Goal: Use online tool/utility: Utilize a website feature to perform a specific function

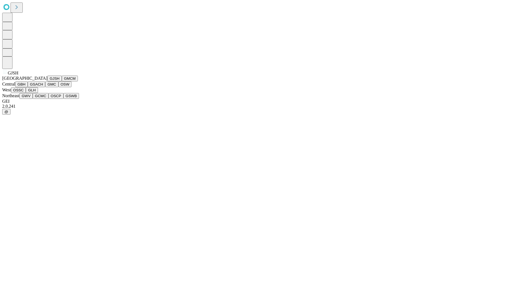
click at [47, 81] on button "GJSH" at bounding box center [54, 79] width 14 height 6
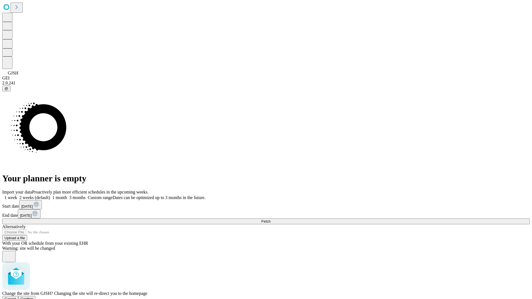
click at [33, 297] on span "Confirm" at bounding box center [26, 299] width 13 height 4
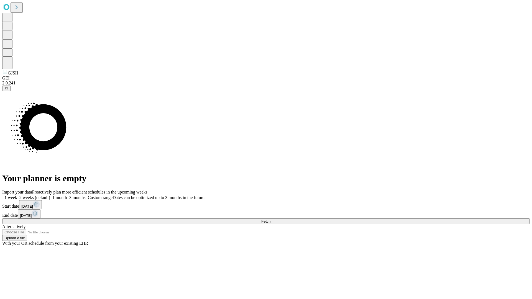
click at [67, 195] on label "1 month" at bounding box center [58, 197] width 17 height 5
click at [270, 219] on span "Fetch" at bounding box center [265, 221] width 9 height 4
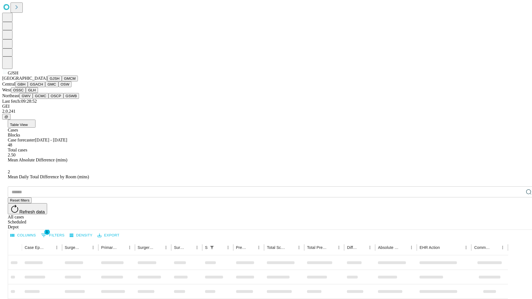
click at [62, 81] on button "GMCM" at bounding box center [70, 79] width 16 height 6
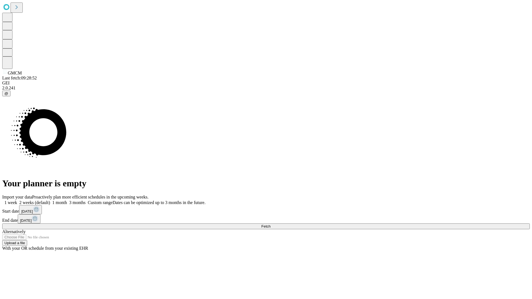
click at [67, 200] on label "1 month" at bounding box center [58, 202] width 17 height 5
click at [270, 224] on span "Fetch" at bounding box center [265, 226] width 9 height 4
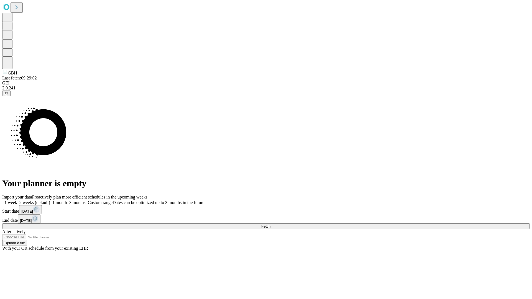
click at [67, 200] on label "1 month" at bounding box center [58, 202] width 17 height 5
click at [270, 224] on span "Fetch" at bounding box center [265, 226] width 9 height 4
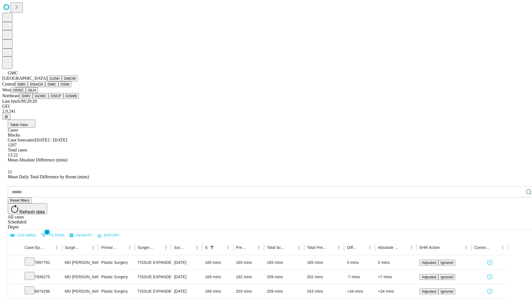
click at [58, 87] on button "OSW" at bounding box center [64, 84] width 13 height 6
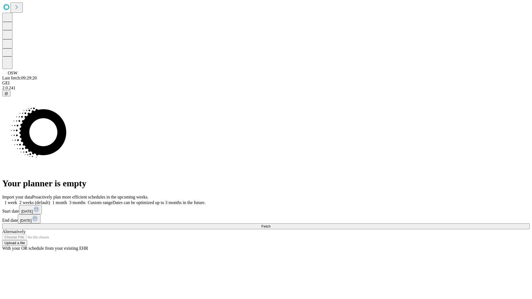
click at [67, 200] on label "1 month" at bounding box center [58, 202] width 17 height 5
click at [270, 224] on span "Fetch" at bounding box center [265, 226] width 9 height 4
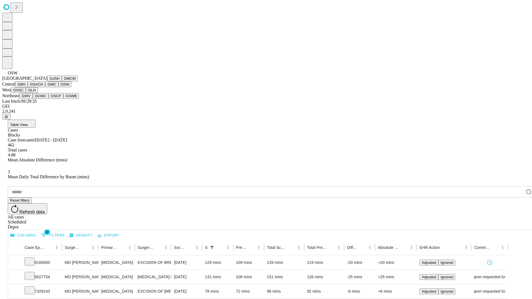
click at [26, 93] on button "OSSC" at bounding box center [18, 90] width 15 height 6
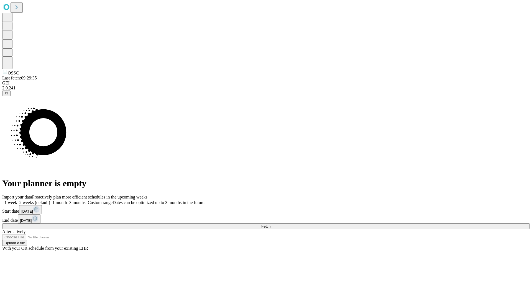
click at [67, 200] on label "1 month" at bounding box center [58, 202] width 17 height 5
click at [270, 224] on span "Fetch" at bounding box center [265, 226] width 9 height 4
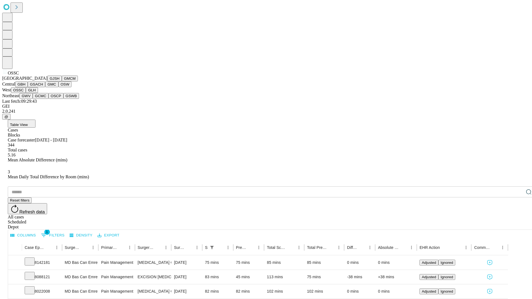
click at [38, 93] on button "GLH" at bounding box center [32, 90] width 12 height 6
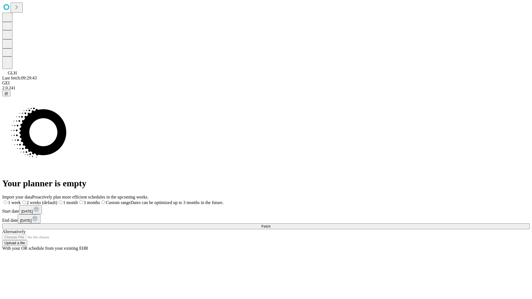
click at [270, 224] on span "Fetch" at bounding box center [265, 226] width 9 height 4
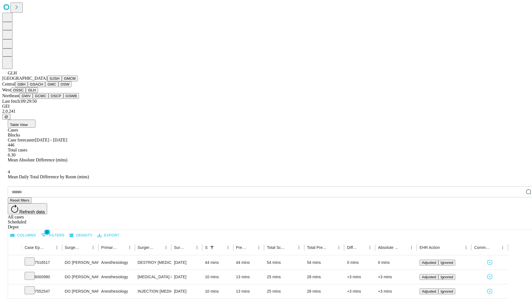
click at [33, 99] on button "GWV" at bounding box center [25, 96] width 13 height 6
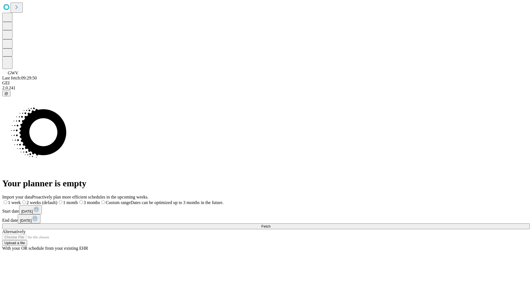
click at [78, 200] on label "1 month" at bounding box center [67, 202] width 20 height 5
click at [270, 224] on span "Fetch" at bounding box center [265, 226] width 9 height 4
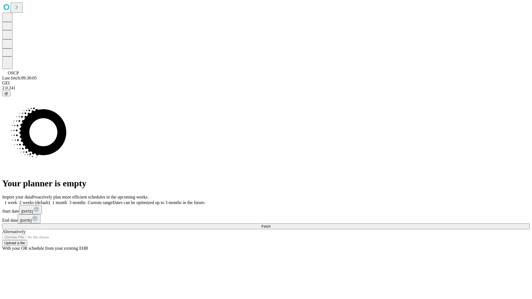
click at [67, 200] on label "1 month" at bounding box center [58, 202] width 17 height 5
click at [270, 224] on span "Fetch" at bounding box center [265, 226] width 9 height 4
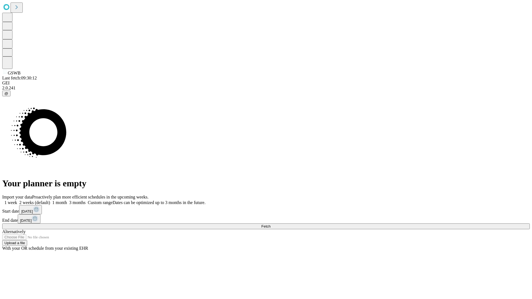
click at [67, 200] on label "1 month" at bounding box center [58, 202] width 17 height 5
click at [270, 224] on span "Fetch" at bounding box center [265, 226] width 9 height 4
